Goal: Navigation & Orientation: Find specific page/section

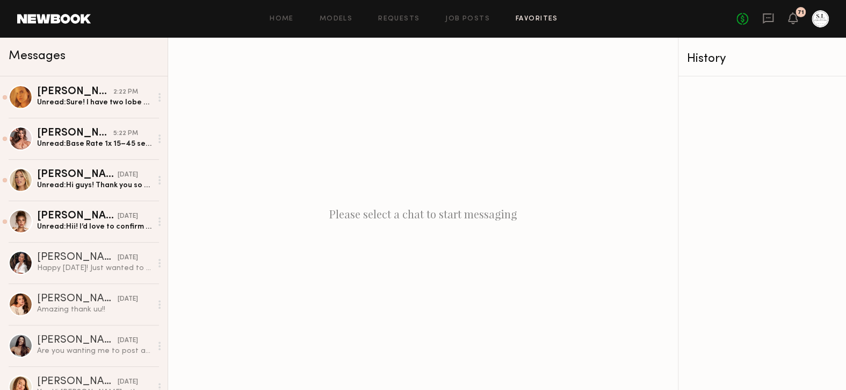
click at [521, 19] on link "Favorites" at bounding box center [537, 19] width 42 height 7
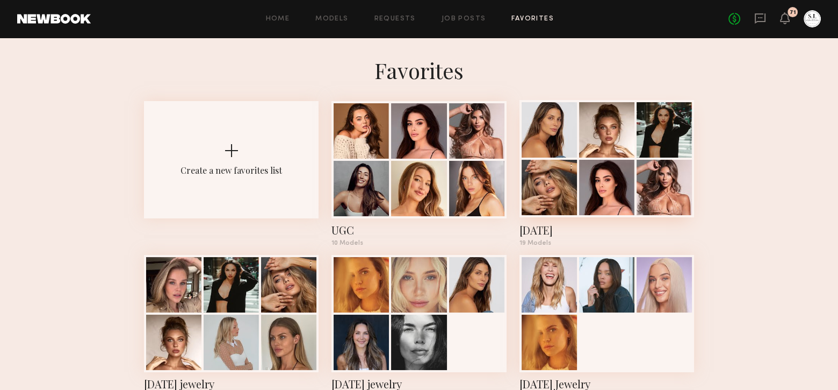
click at [616, 196] on div at bounding box center [606, 187] width 55 height 55
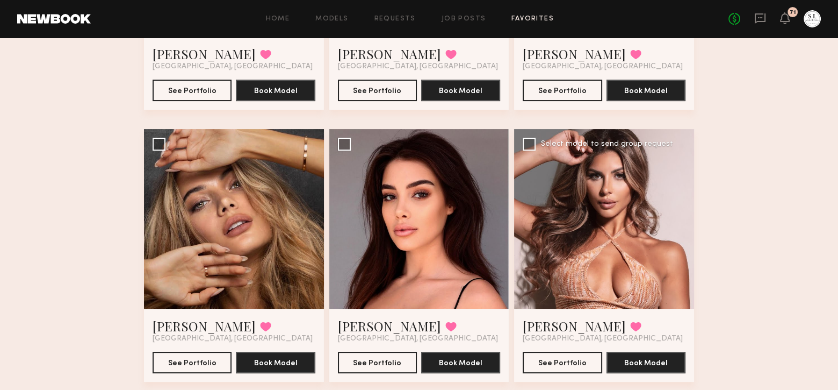
scroll to position [322, 0]
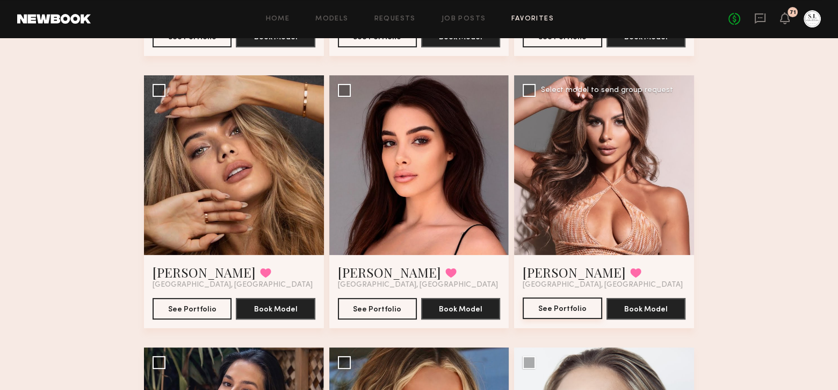
click at [578, 305] on button "See Portfolio" at bounding box center [562, 307] width 79 height 21
click at [594, 304] on button "See Portfolio" at bounding box center [562, 307] width 79 height 21
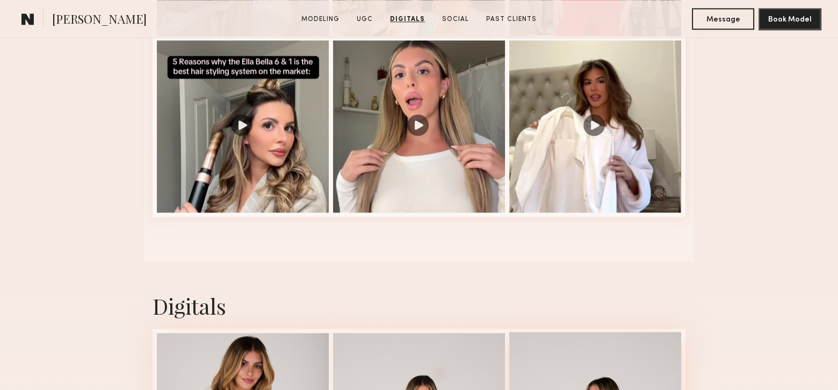
scroll to position [1451, 0]
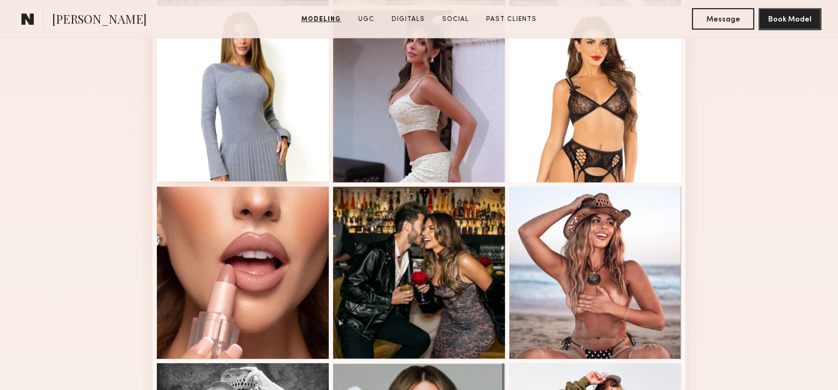
scroll to position [376, 0]
